Goal: Task Accomplishment & Management: Complete application form

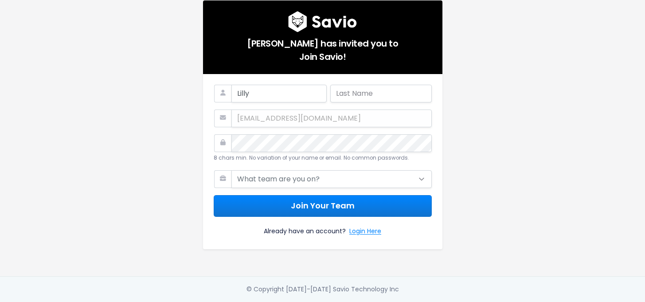
type input "Lilly"
type input "Cross"
click at [232, 181] on select "What team are you on? Support Product Sales Customer Success Marketing Other" at bounding box center [332, 179] width 200 height 18
select select "CUSTOMER_SUCCESS"
click at [232, 170] on select "What team are you on? Support Product Sales Customer Success Marketing Other" at bounding box center [332, 179] width 200 height 18
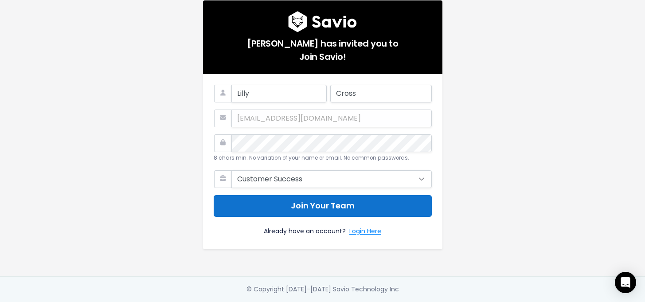
click at [288, 208] on button "Join Your Team" at bounding box center [323, 206] width 218 height 22
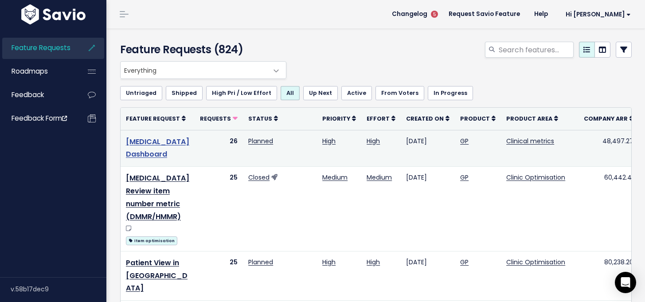
click at [136, 154] on link "[MEDICAL_DATA] Dashboard" at bounding box center [157, 148] width 63 height 23
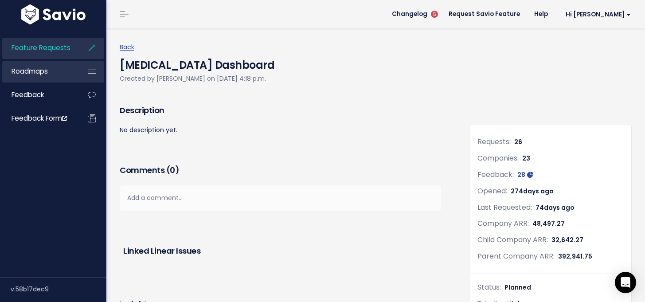
click at [49, 70] on link "Roadmaps" at bounding box center [37, 71] width 71 height 20
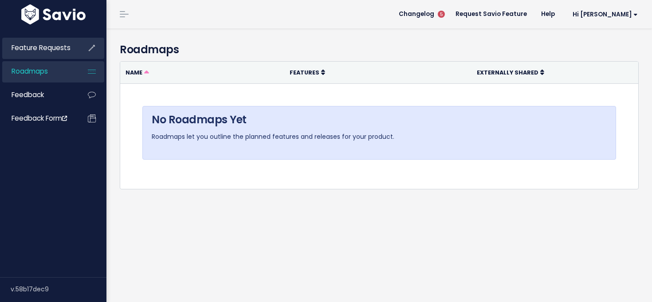
click at [34, 49] on span "Feature Requests" at bounding box center [41, 47] width 59 height 9
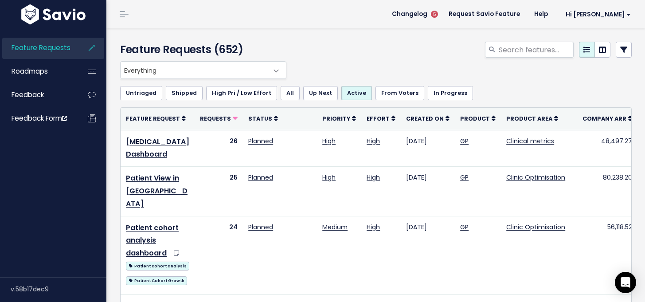
click at [185, 94] on link "Shipped" at bounding box center [184, 93] width 37 height 14
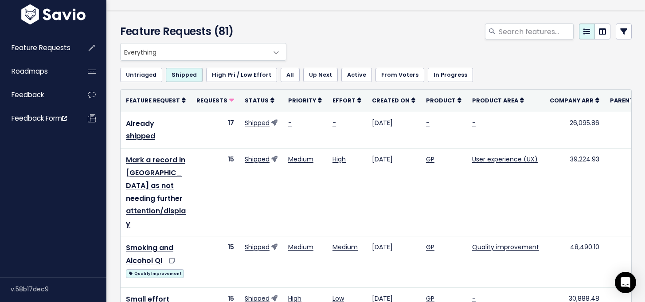
scroll to position [16, 0]
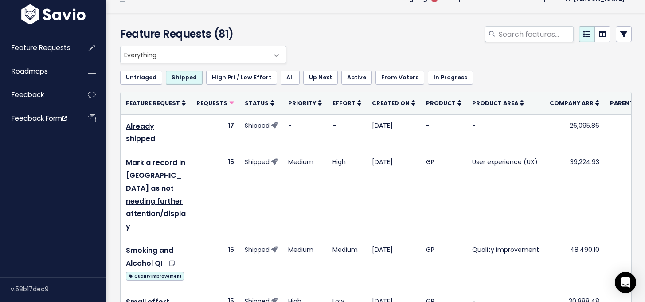
click at [316, 77] on link "Up Next" at bounding box center [320, 78] width 35 height 14
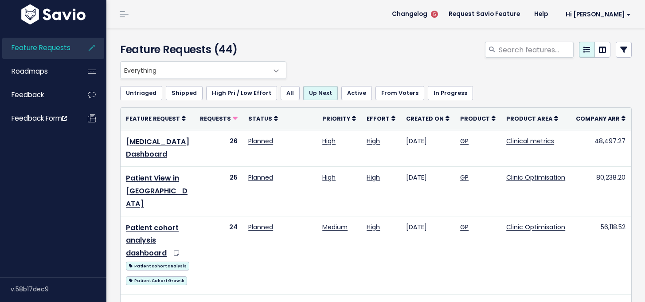
click at [179, 94] on link "Shipped" at bounding box center [184, 93] width 37 height 14
